Goal: Information Seeking & Learning: Learn about a topic

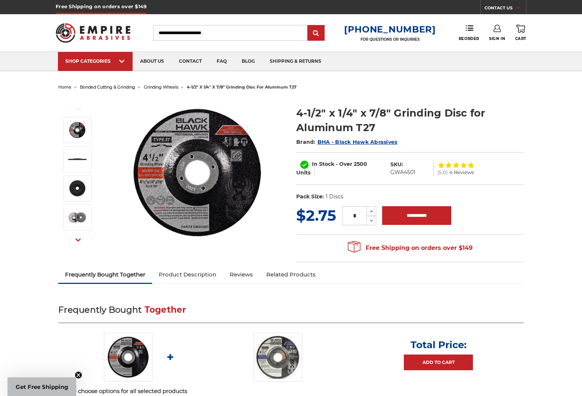
scroll to position [1, 0]
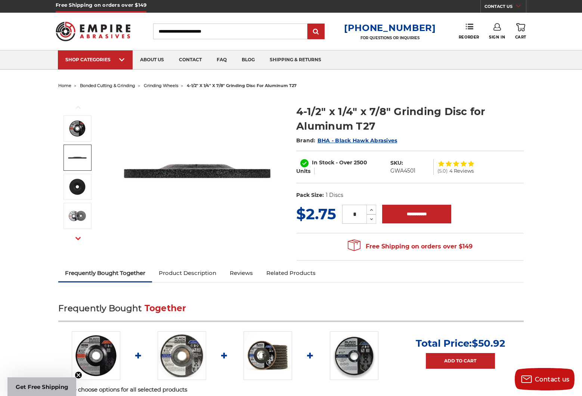
click at [77, 159] on img at bounding box center [77, 157] width 19 height 19
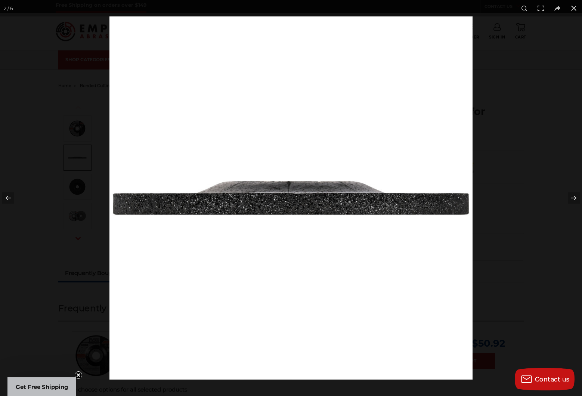
click at [43, 250] on div at bounding box center [291, 198] width 582 height 396
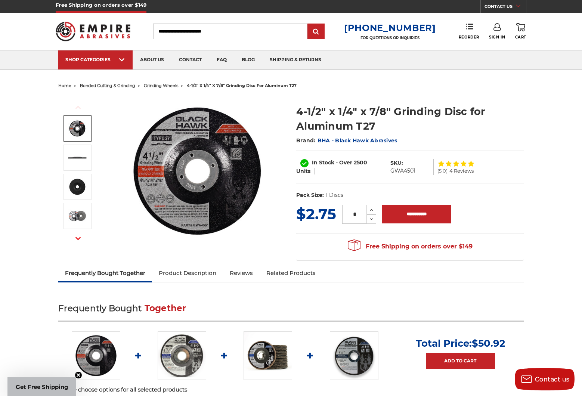
click at [80, 130] on img at bounding box center [77, 128] width 19 height 19
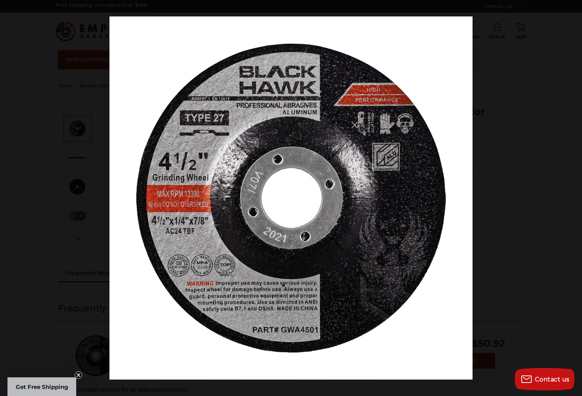
click at [78, 159] on div at bounding box center [291, 198] width 582 height 396
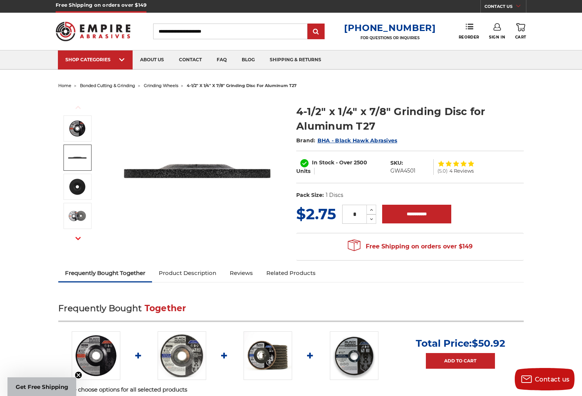
click at [78, 160] on img at bounding box center [77, 157] width 19 height 19
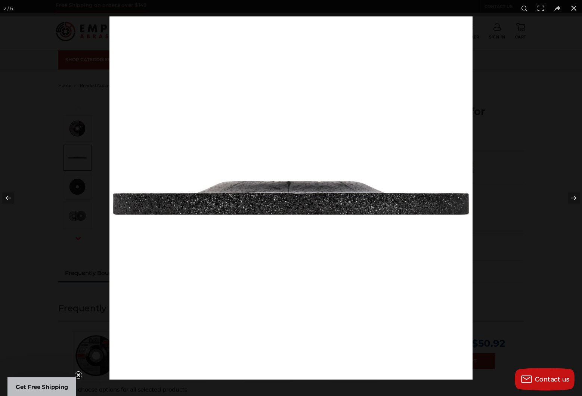
click at [76, 189] on div at bounding box center [291, 198] width 582 height 396
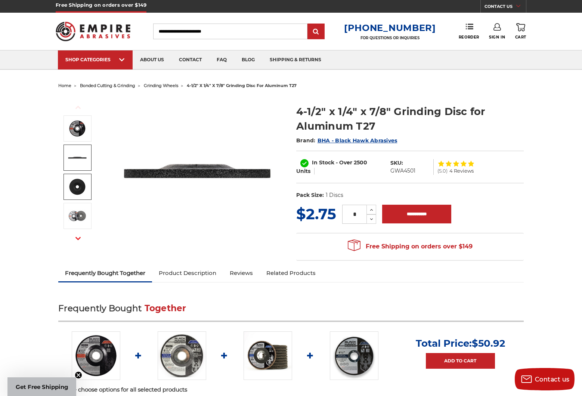
click at [75, 183] on div at bounding box center [291, 198] width 582 height 396
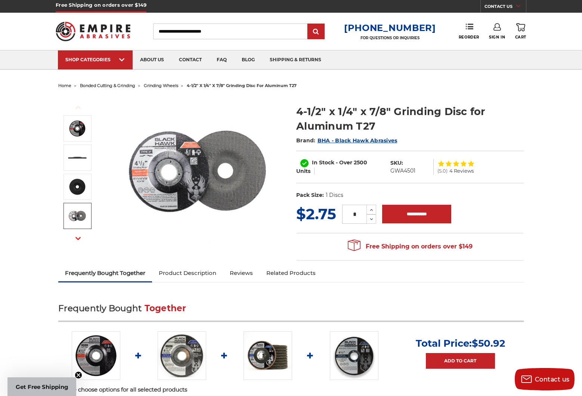
click at [71, 218] on img at bounding box center [77, 216] width 19 height 19
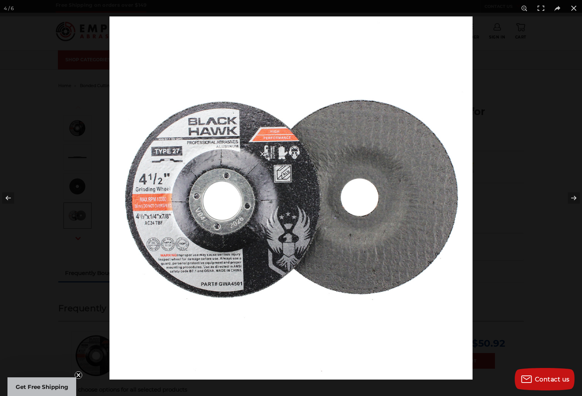
click at [66, 216] on div at bounding box center [291, 198] width 582 height 396
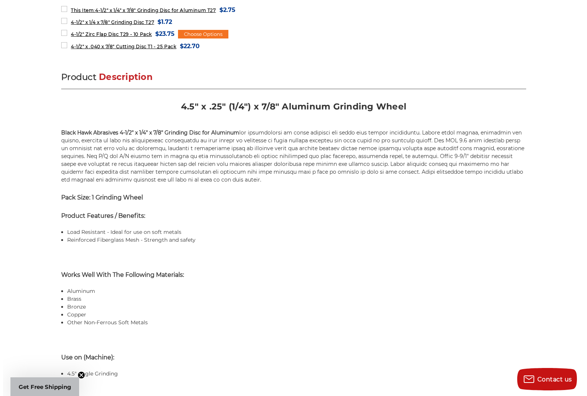
scroll to position [396, 0]
